Goal: Transaction & Acquisition: Purchase product/service

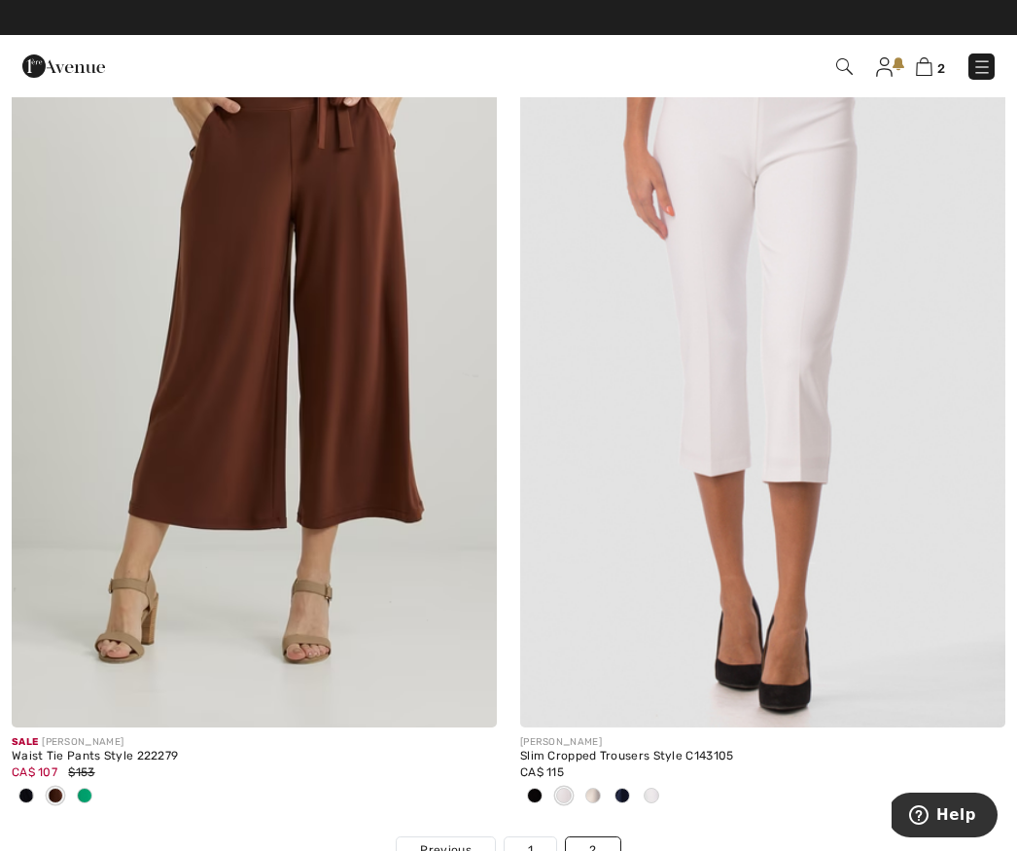
scroll to position [13154, 0]
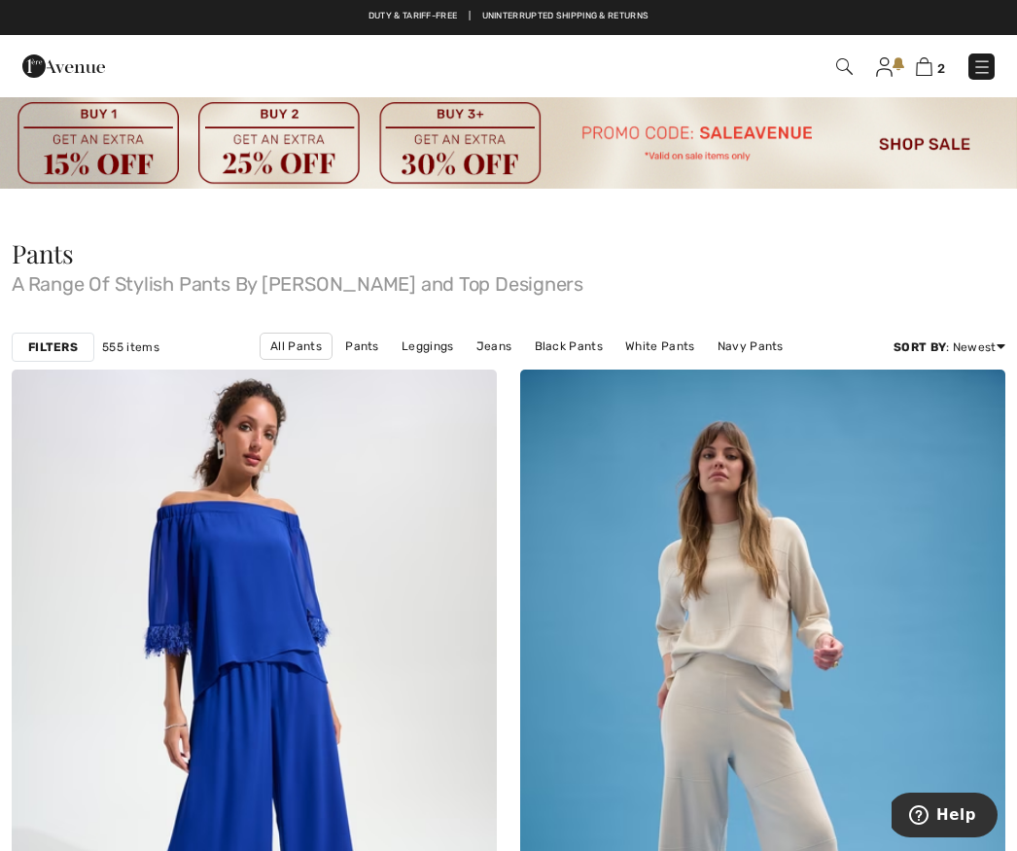
click at [57, 338] on strong "Filters" at bounding box center [53, 347] width 50 height 18
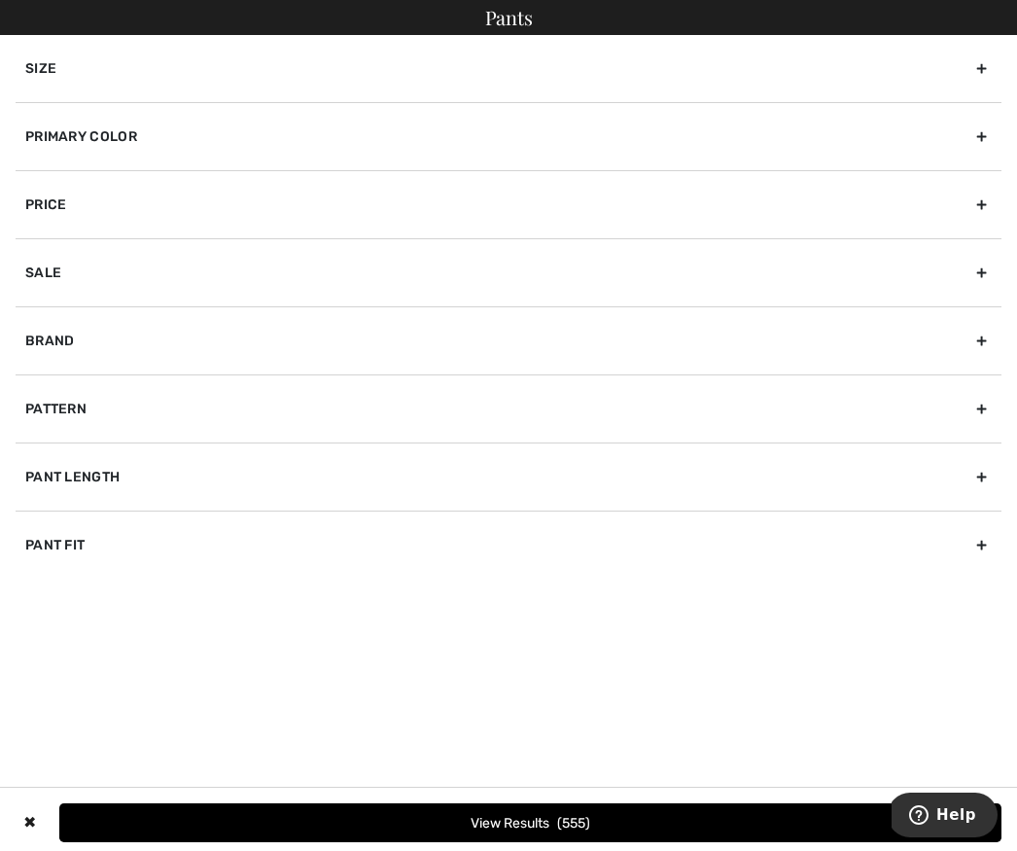
click at [974, 350] on div "Brand" at bounding box center [509, 340] width 986 height 68
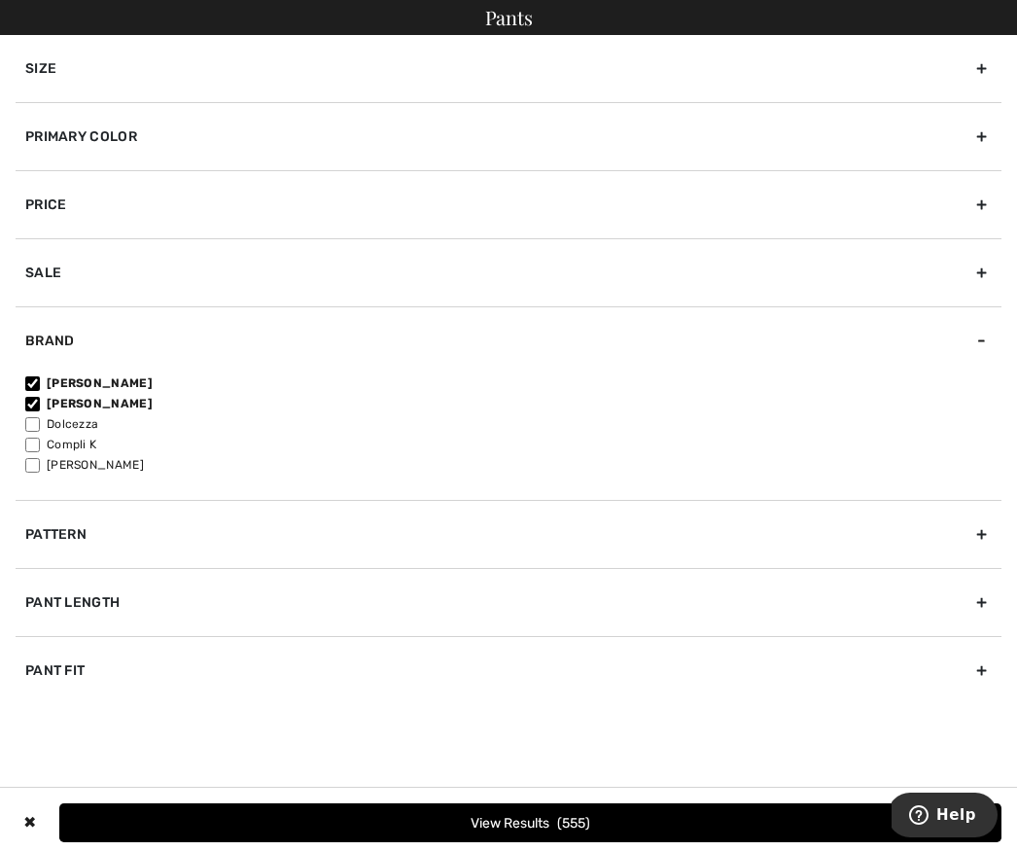
click at [503, 25] on div "Pants" at bounding box center [508, 17] width 1017 height 35
click at [512, 14] on div "Pants" at bounding box center [508, 17] width 1017 height 35
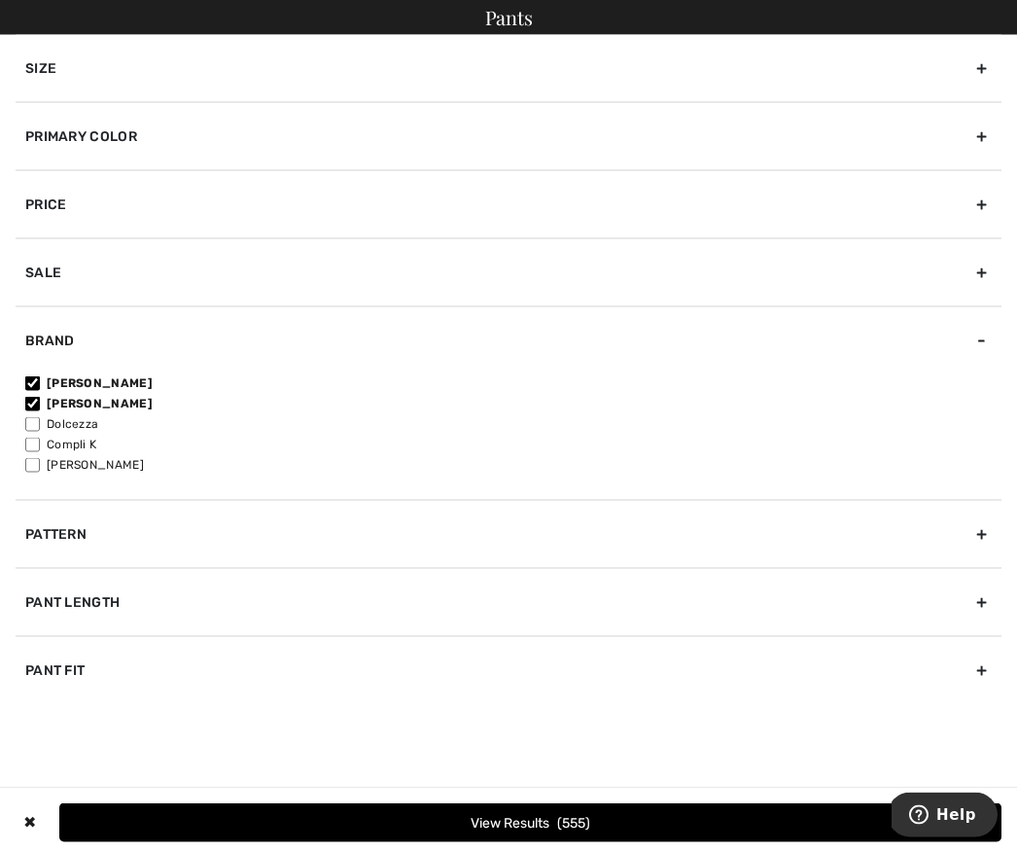
scroll to position [169, 0]
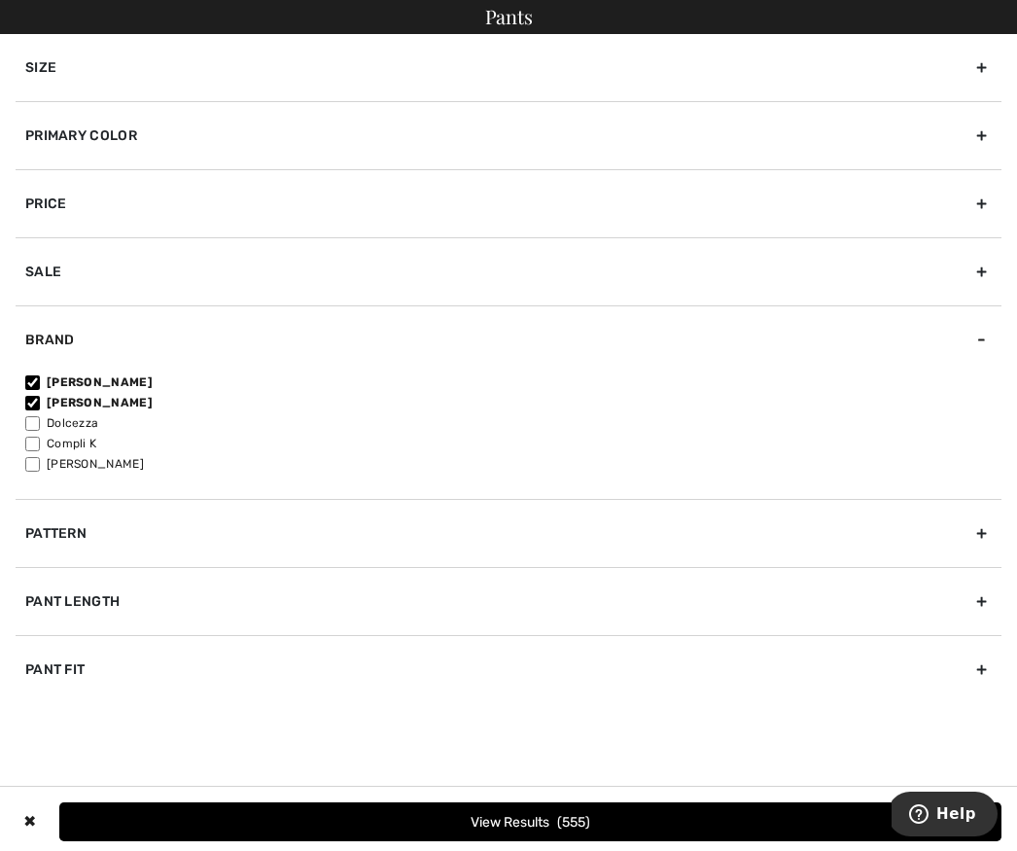
click at [510, 22] on div "Pants" at bounding box center [508, 17] width 1017 height 35
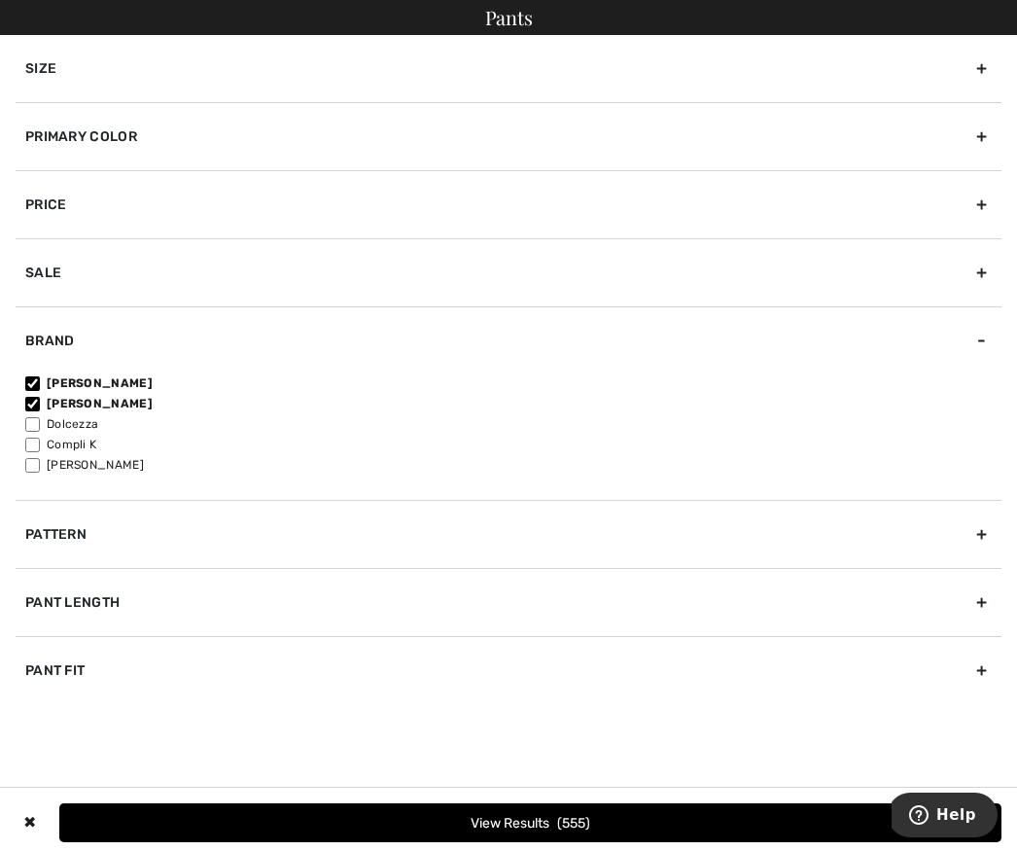
scroll to position [0, 0]
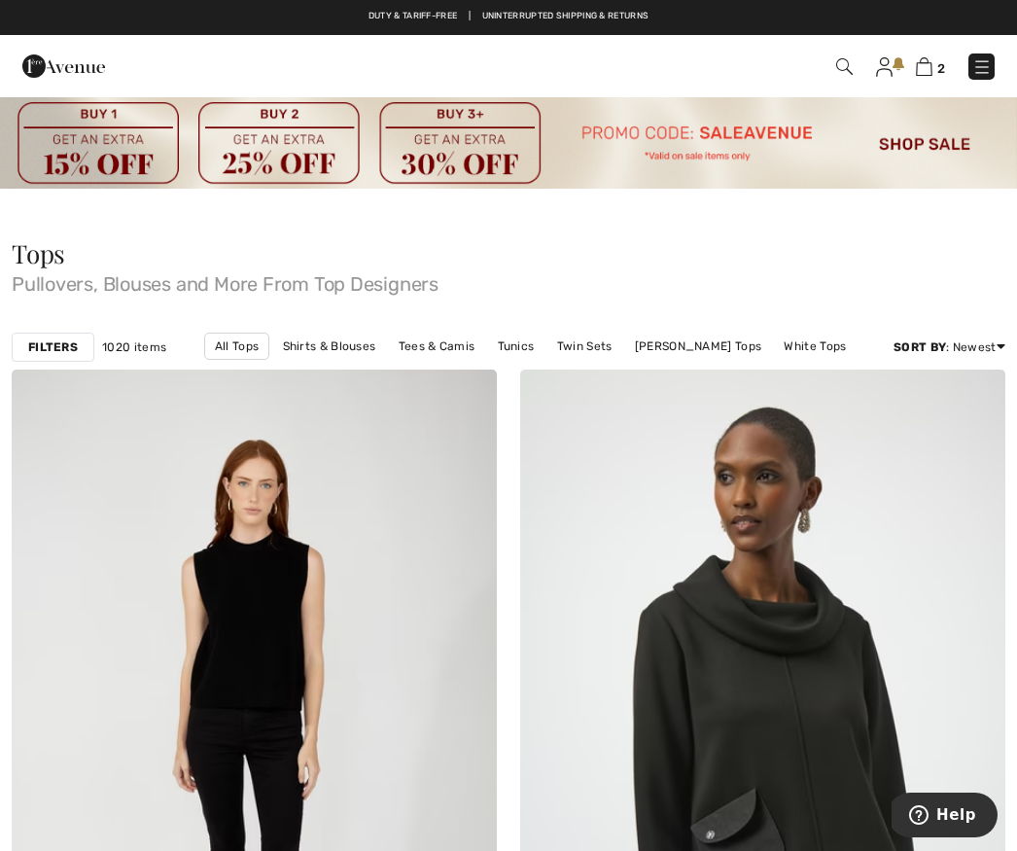
click at [59, 344] on strong "Filters" at bounding box center [53, 347] width 50 height 18
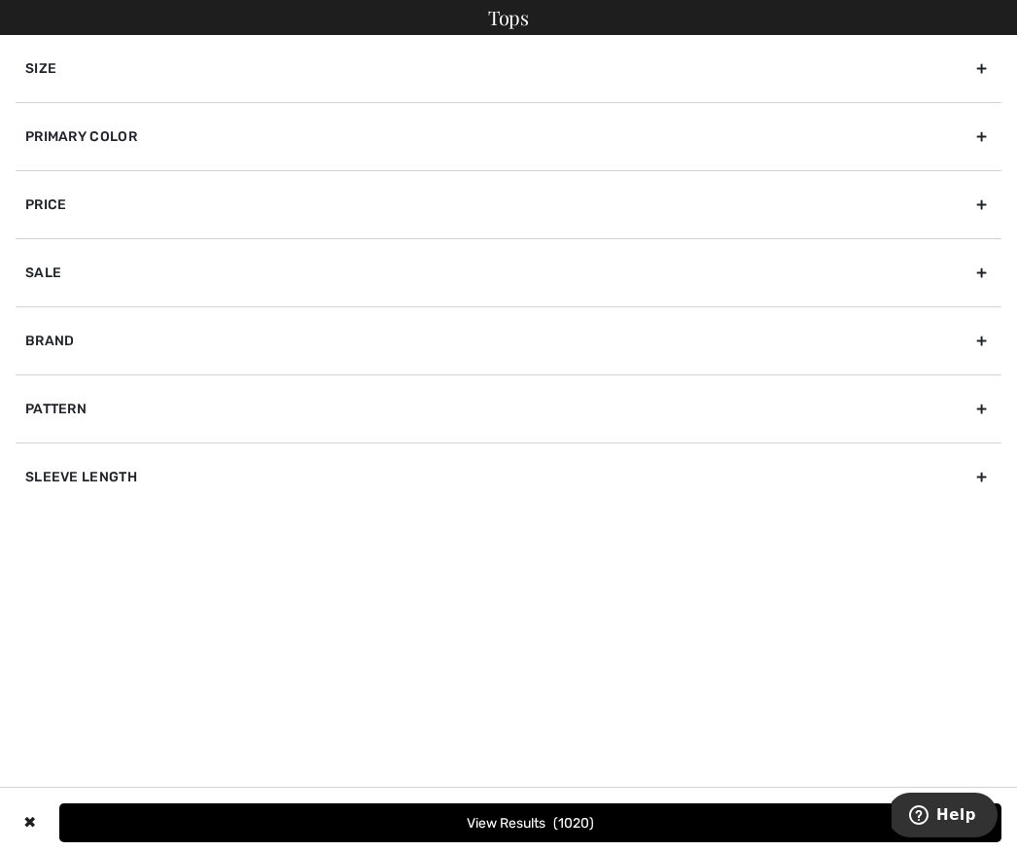
click at [962, 147] on div "Primary Color" at bounding box center [509, 136] width 986 height 68
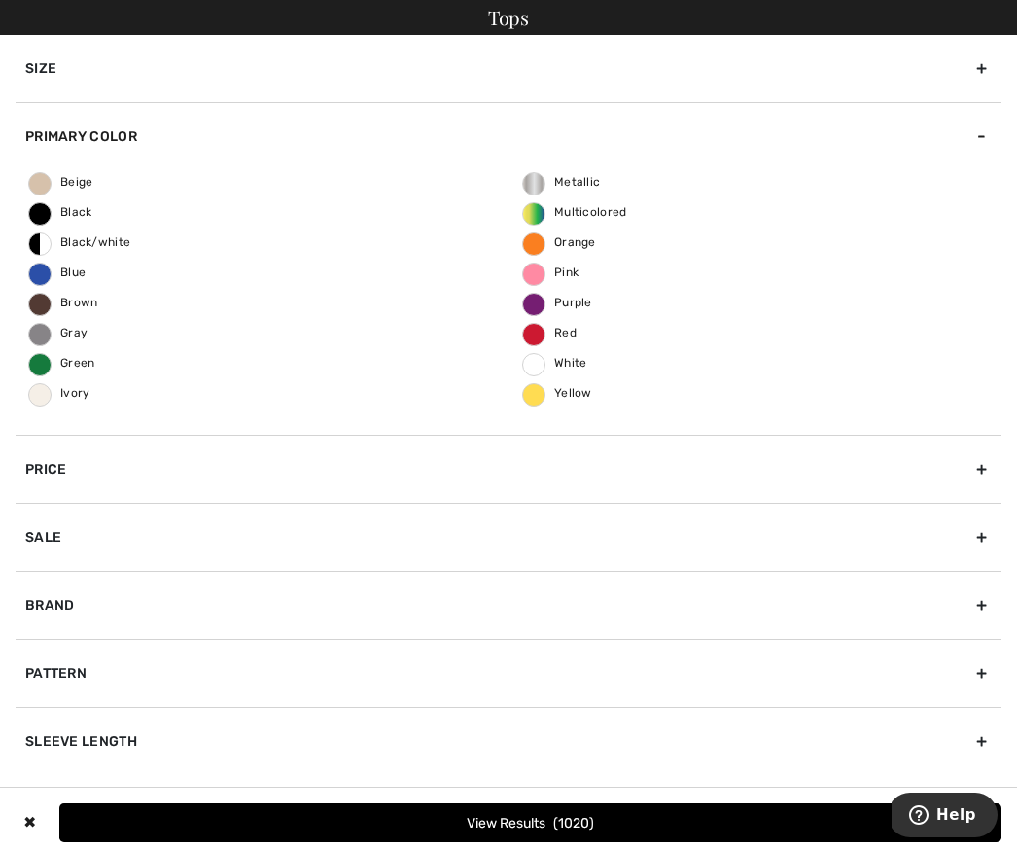
click at [522, 337] on label "Red" at bounding box center [533, 334] width 23 height 23
click at [0, 0] on input "Red" at bounding box center [0, 0] width 0 height 0
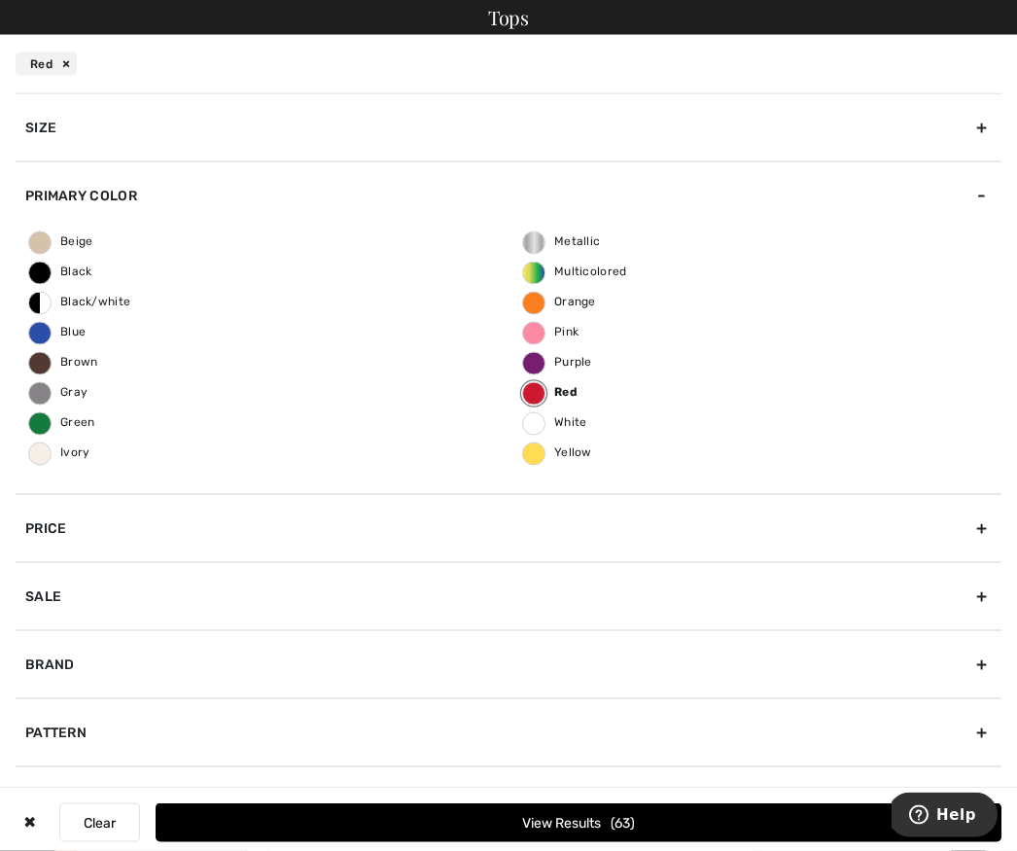
scroll to position [150, 0]
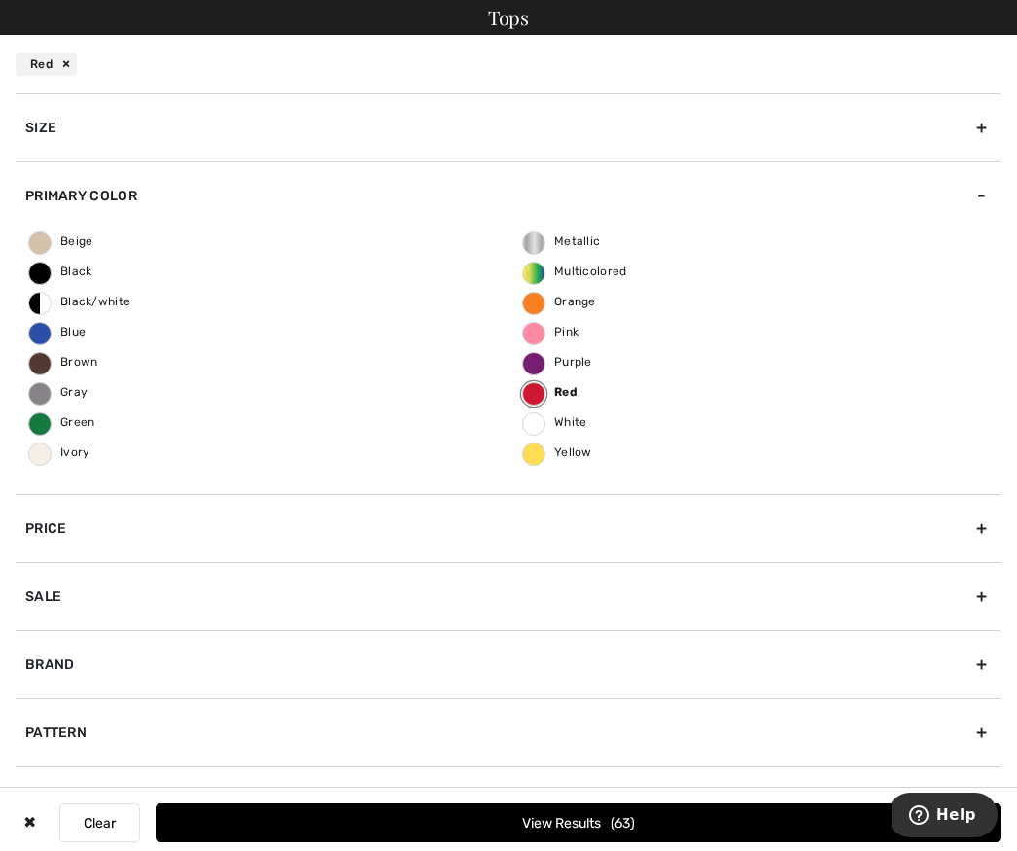
click at [984, 653] on div "Brand" at bounding box center [509, 664] width 986 height 68
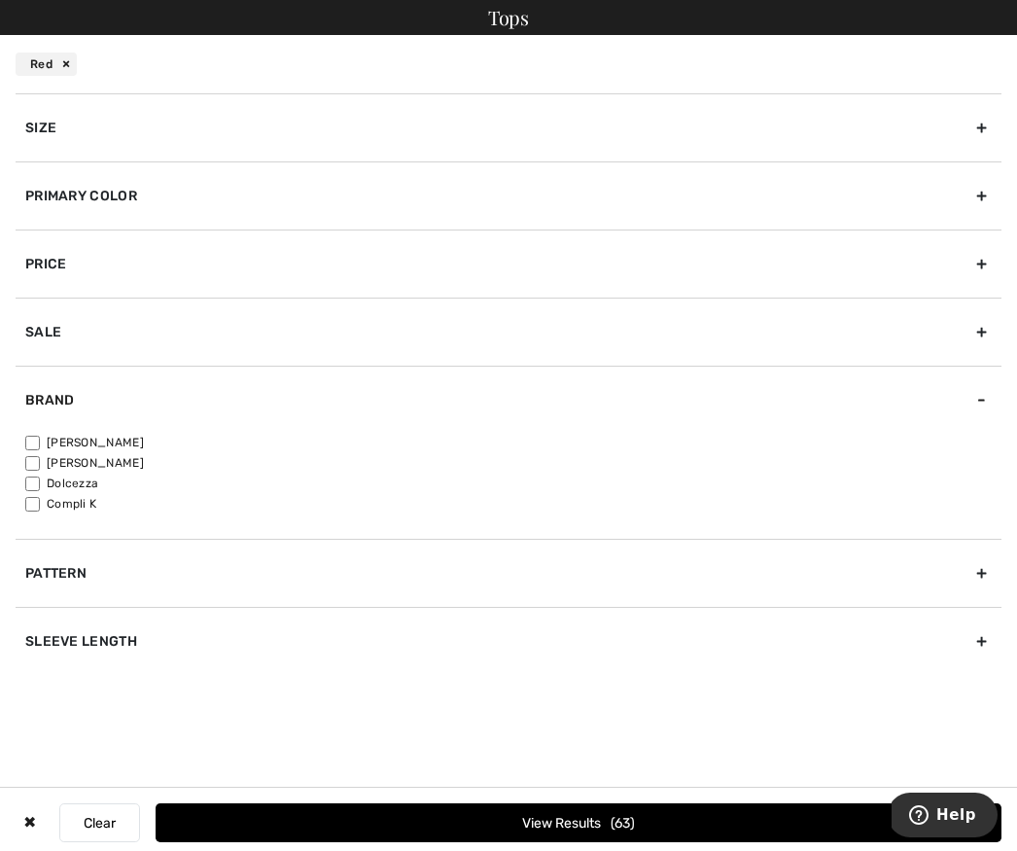
click at [29, 438] on input"] "[PERSON_NAME]" at bounding box center [32, 443] width 15 height 15
checkbox input"] "true"
click at [32, 464] on input"] "[PERSON_NAME]" at bounding box center [32, 463] width 15 height 15
checkbox input"] "true"
